Goal: Navigation & Orientation: Find specific page/section

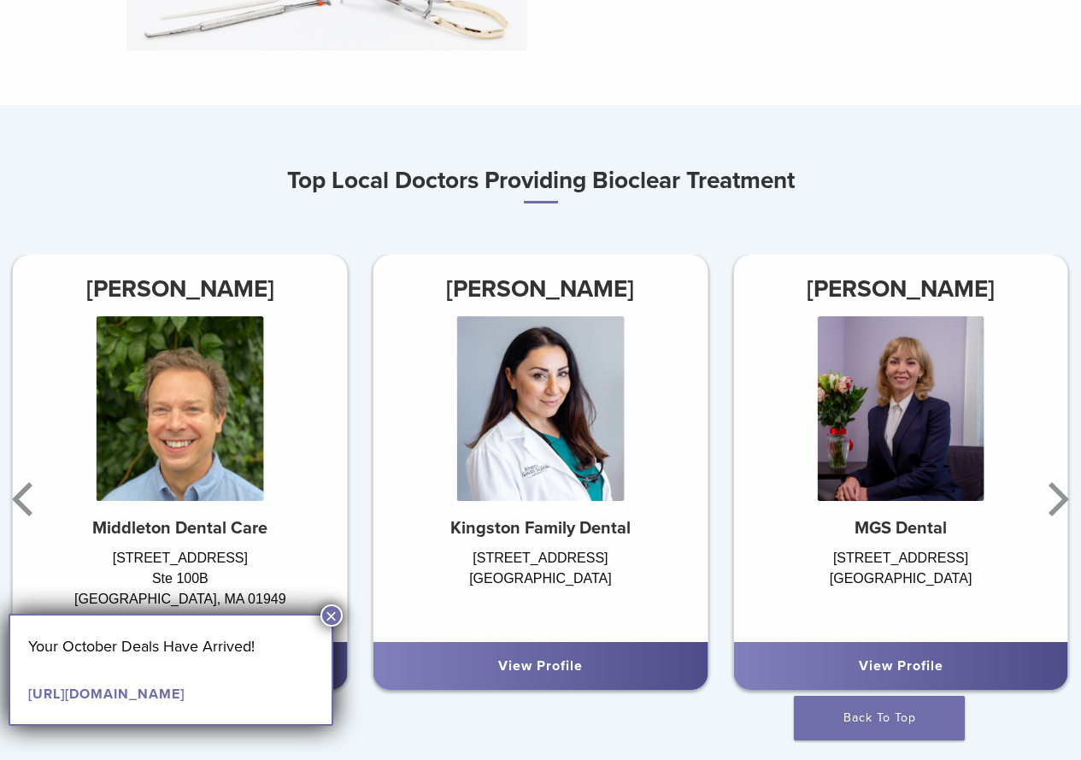
scroll to position [803, 0]
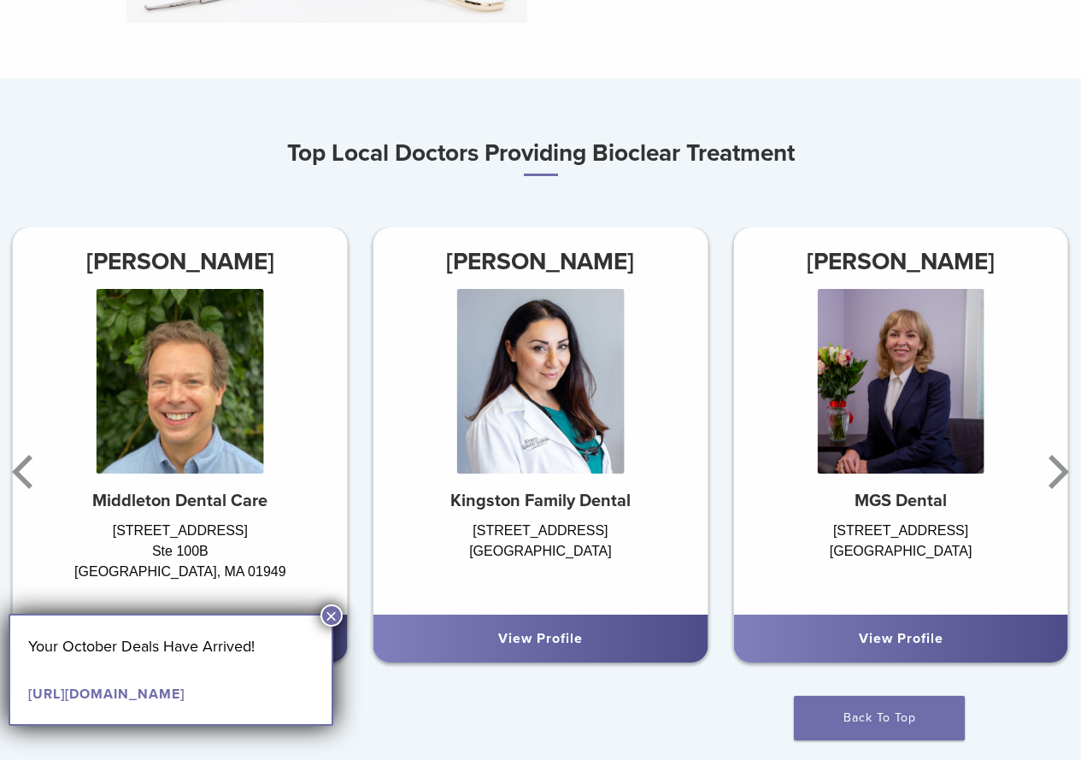
click at [326, 605] on button "×" at bounding box center [331, 615] width 22 height 22
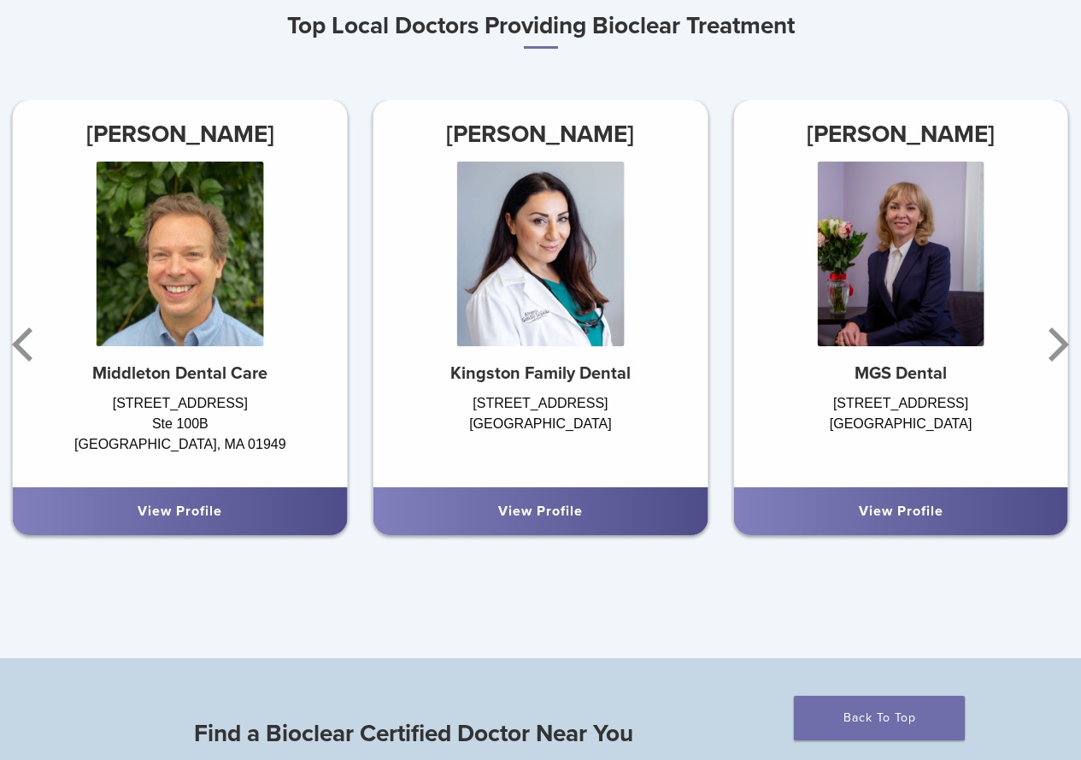
scroll to position [944, 0]
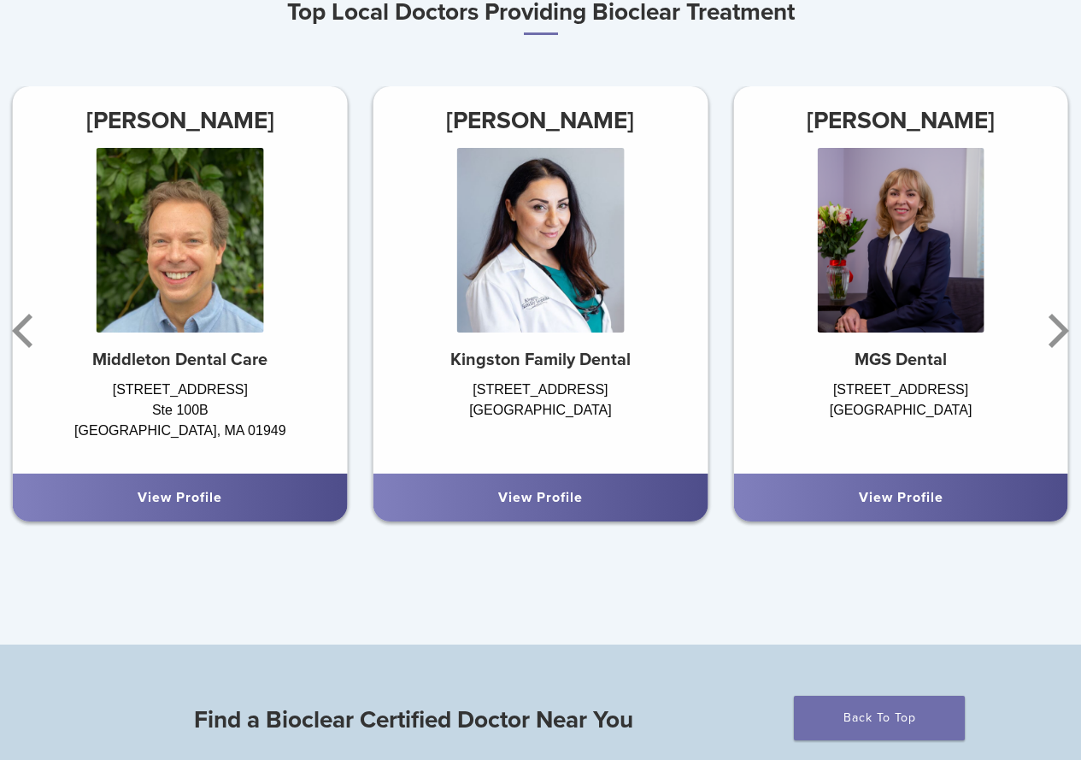
click at [570, 493] on link "View Profile" at bounding box center [540, 497] width 85 height 17
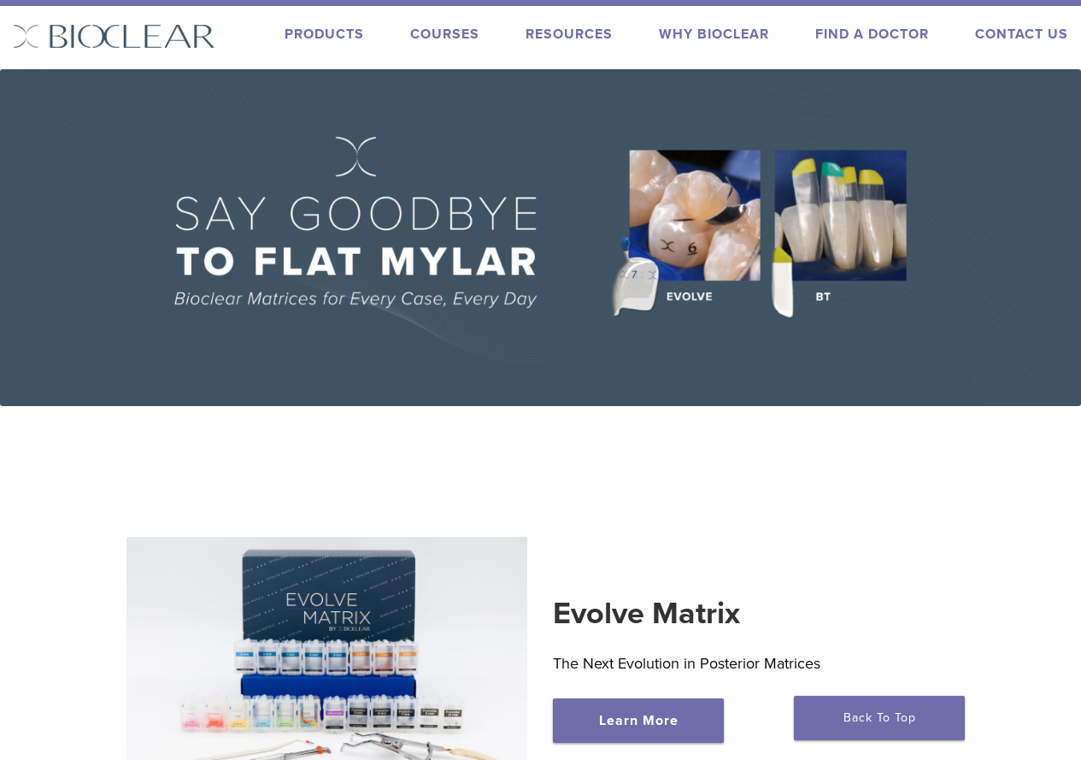
scroll to position [10, 0]
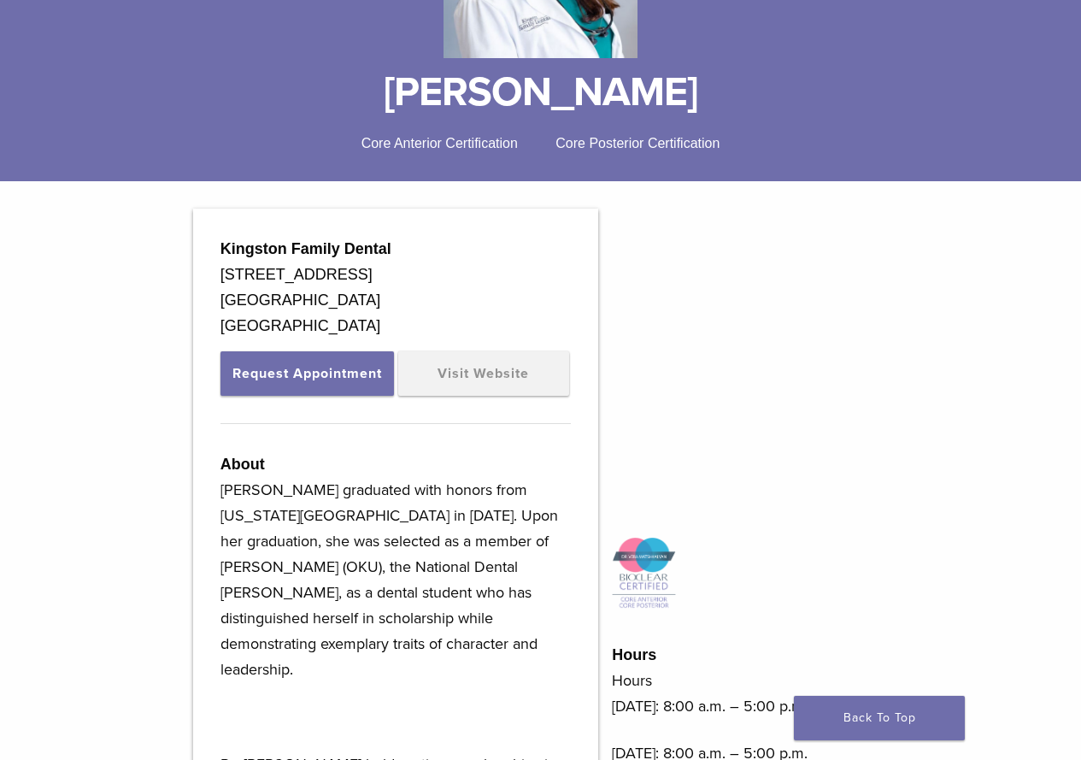
scroll to position [363, 0]
